Goal: Use online tool/utility: Utilize a website feature to perform a specific function

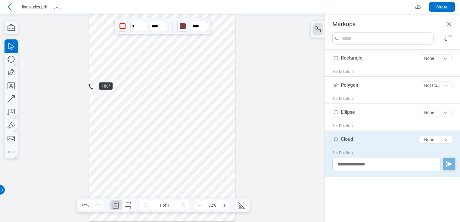
drag, startPoint x: 149, startPoint y: 57, endPoint x: 107, endPoint y: 81, distance: 48.9
click at [107, 81] on div at bounding box center [162, 117] width 146 height 207
click at [11, 65] on icon "button" at bounding box center [11, 59] width 13 height 13
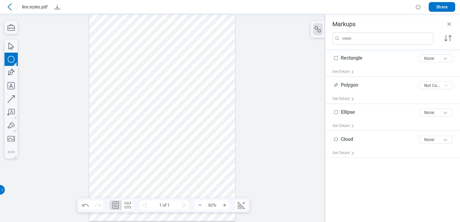
drag, startPoint x: 159, startPoint y: 67, endPoint x: 186, endPoint y: 91, distance: 36.2
click at [186, 91] on div at bounding box center [162, 117] width 146 height 207
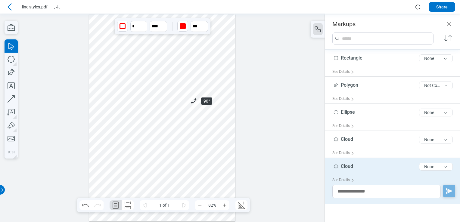
drag, startPoint x: 195, startPoint y: 56, endPoint x: 190, endPoint y: 98, distance: 42.8
click at [190, 98] on div at bounding box center [162, 117] width 146 height 207
click at [12, 70] on icon "button" at bounding box center [10, 72] width 9 height 9
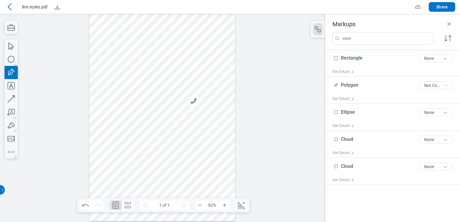
drag, startPoint x: 106, startPoint y: 114, endPoint x: 139, endPoint y: 136, distance: 39.2
click at [139, 136] on div at bounding box center [162, 117] width 146 height 207
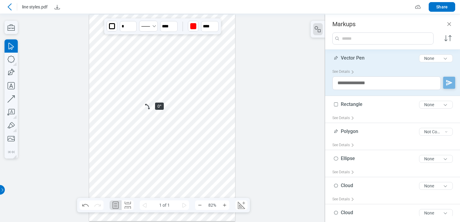
drag, startPoint x: 147, startPoint y: 107, endPoint x: 136, endPoint y: 115, distance: 13.1
click at [136, 115] on div at bounding box center [162, 117] width 146 height 207
drag, startPoint x: 147, startPoint y: 104, endPoint x: 133, endPoint y: 116, distance: 19.1
click at [133, 116] on div at bounding box center [162, 117] width 146 height 207
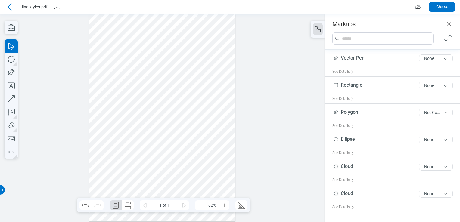
click at [166, 126] on div at bounding box center [162, 117] width 146 height 207
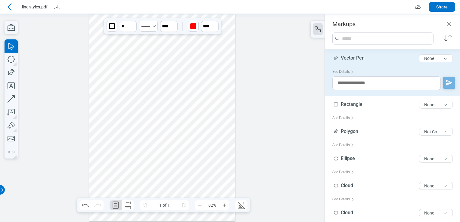
click at [119, 131] on div at bounding box center [162, 117] width 146 height 207
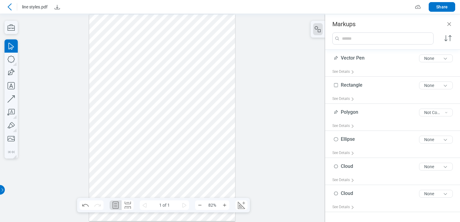
click at [179, 122] on div at bounding box center [162, 117] width 146 height 207
